Goal: Task Accomplishment & Management: Manage account settings

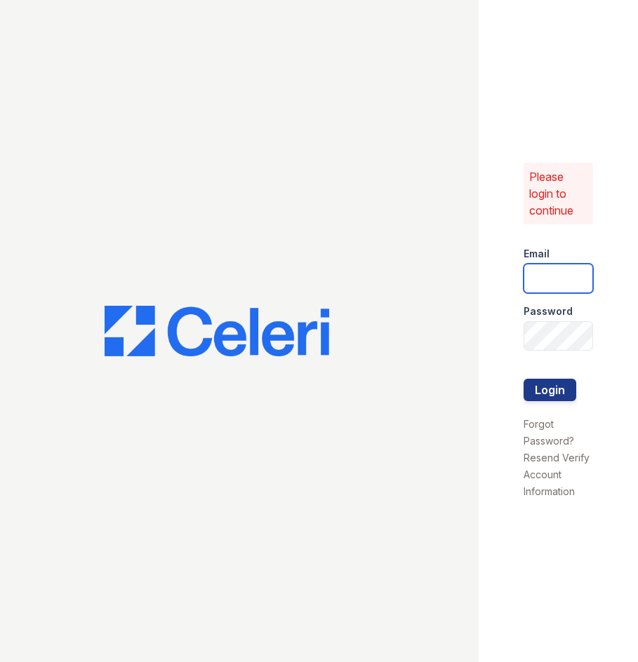
click at [545, 276] on input "email" at bounding box center [557, 278] width 69 height 29
type input "[EMAIL_ADDRESS][DOMAIN_NAME]"
click at [523, 379] on button "Login" at bounding box center [549, 390] width 53 height 22
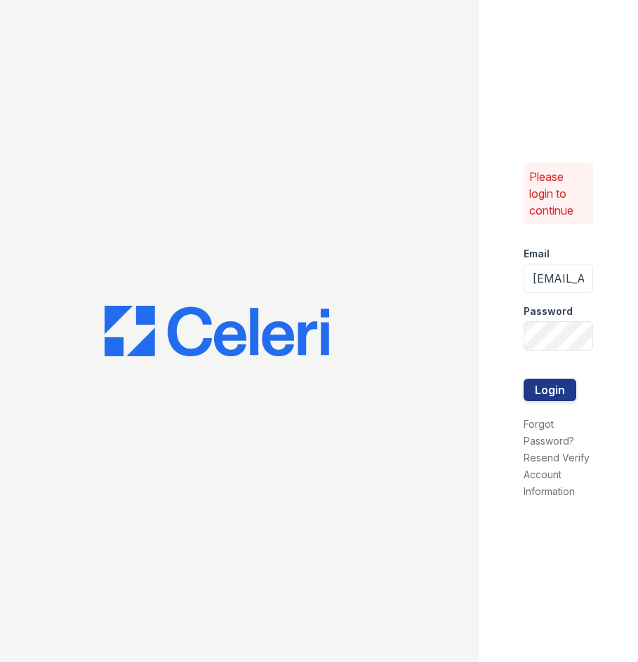
click at [113, 254] on div at bounding box center [239, 331] width 478 height 662
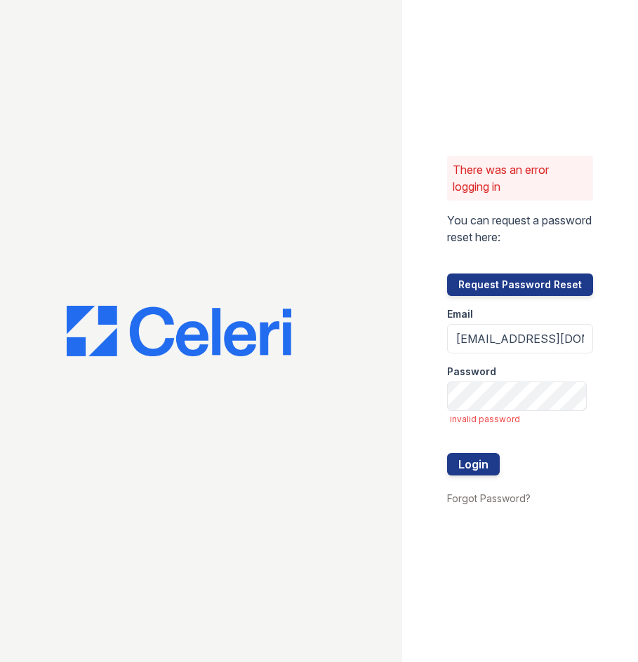
click at [532, 381] on div "Password" at bounding box center [520, 368] width 146 height 28
click at [436, 387] on div "There was an error logging in You can request a password reset here: Request Pa…" at bounding box center [520, 331] width 236 height 662
click at [447, 453] on button "Login" at bounding box center [473, 464] width 53 height 22
click at [182, 129] on div at bounding box center [201, 331] width 402 height 662
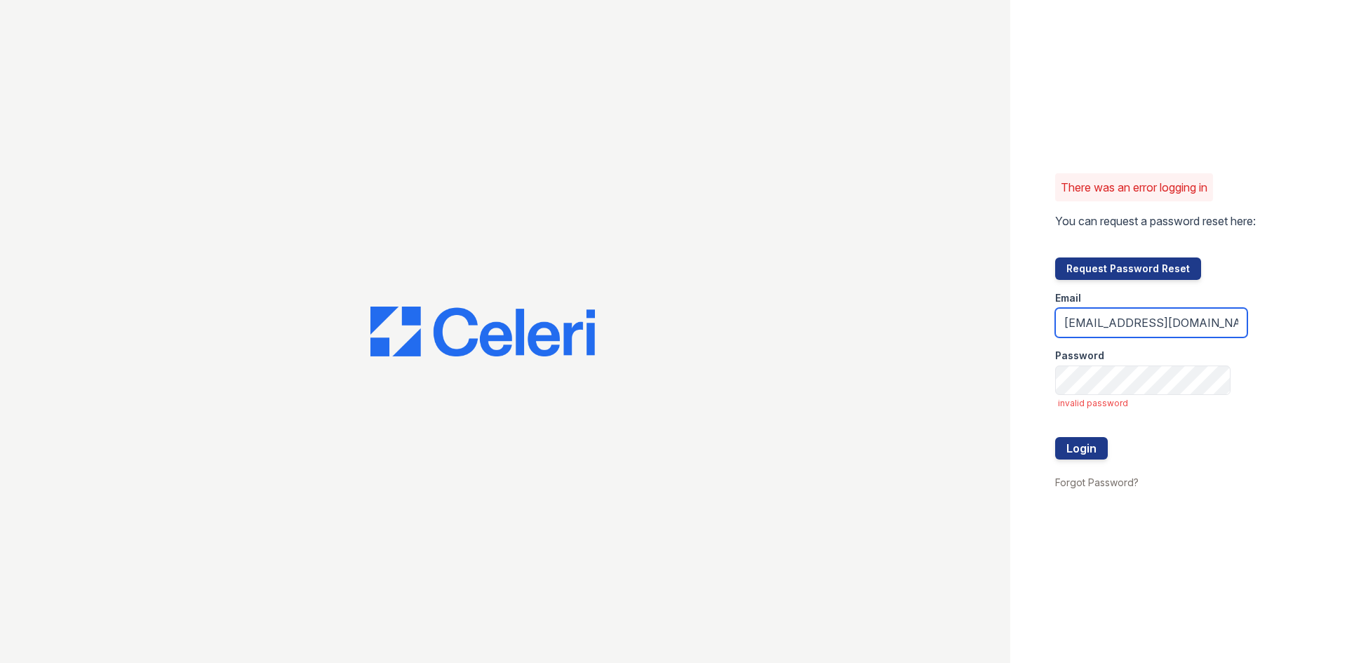
click at [637, 312] on input "[EMAIL_ADDRESS][DOMAIN_NAME]" at bounding box center [1151, 322] width 192 height 29
click at [637, 271] on button "Request Password Reset" at bounding box center [1128, 268] width 146 height 22
